Goal: Find specific page/section: Find specific page/section

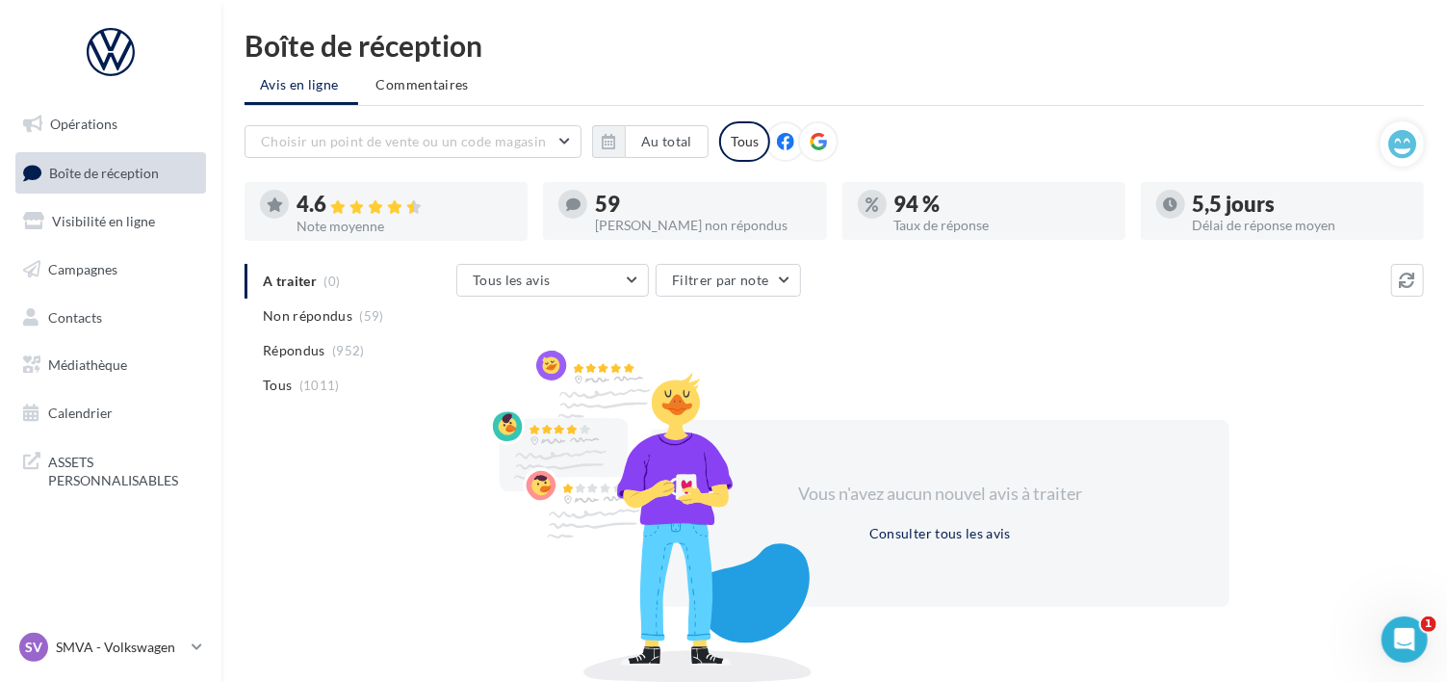
click at [114, 174] on span "Boîte de réception" at bounding box center [104, 172] width 110 height 16
click at [102, 172] on span "Boîte de réception" at bounding box center [104, 172] width 110 height 16
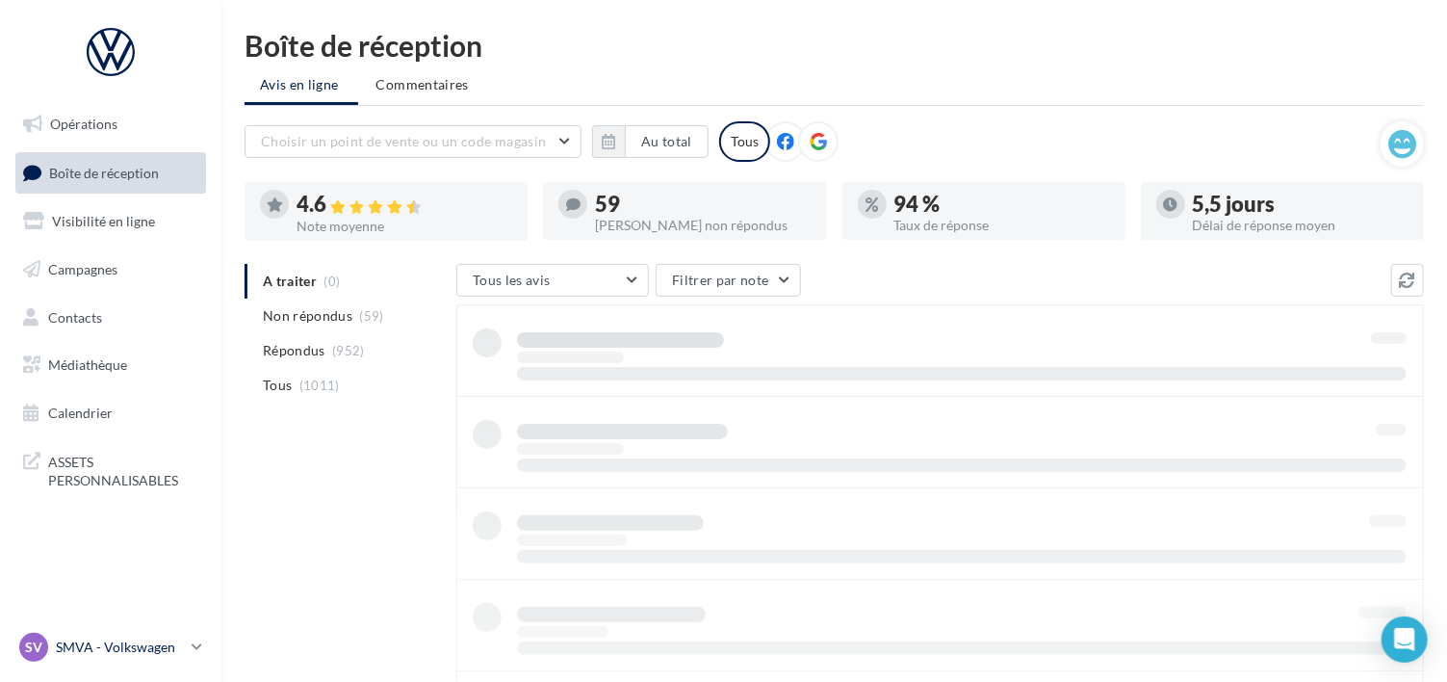
click at [53, 649] on div "SV SMVA - Volkswagen vw-pug-dar" at bounding box center [101, 647] width 165 height 29
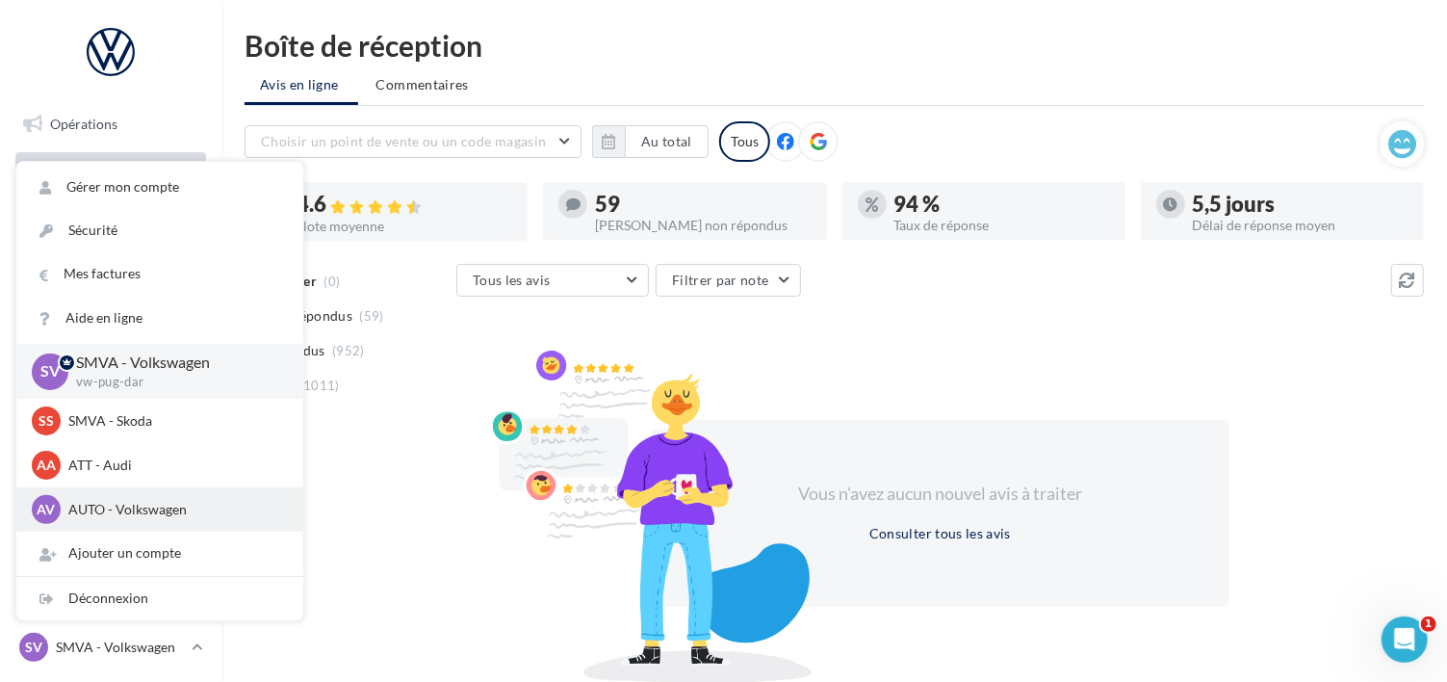
click at [105, 511] on p "AUTO - Volkswagen" at bounding box center [174, 509] width 212 height 19
